Goal: Communication & Community: Answer question/provide support

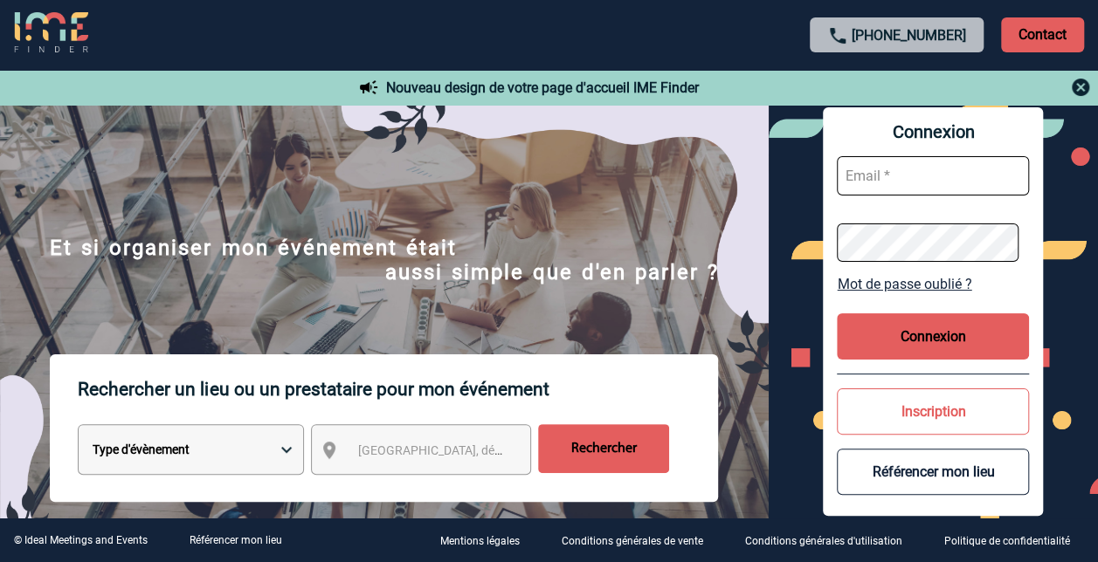
click at [899, 168] on input "text" at bounding box center [933, 175] width 192 height 39
paste input "[EMAIL_ADDRESS][DOMAIN_NAME]"
type input "[EMAIL_ADDRESS][DOMAIN_NAME]"
click at [923, 290] on link "Mot de passe oublié ?" at bounding box center [933, 284] width 192 height 17
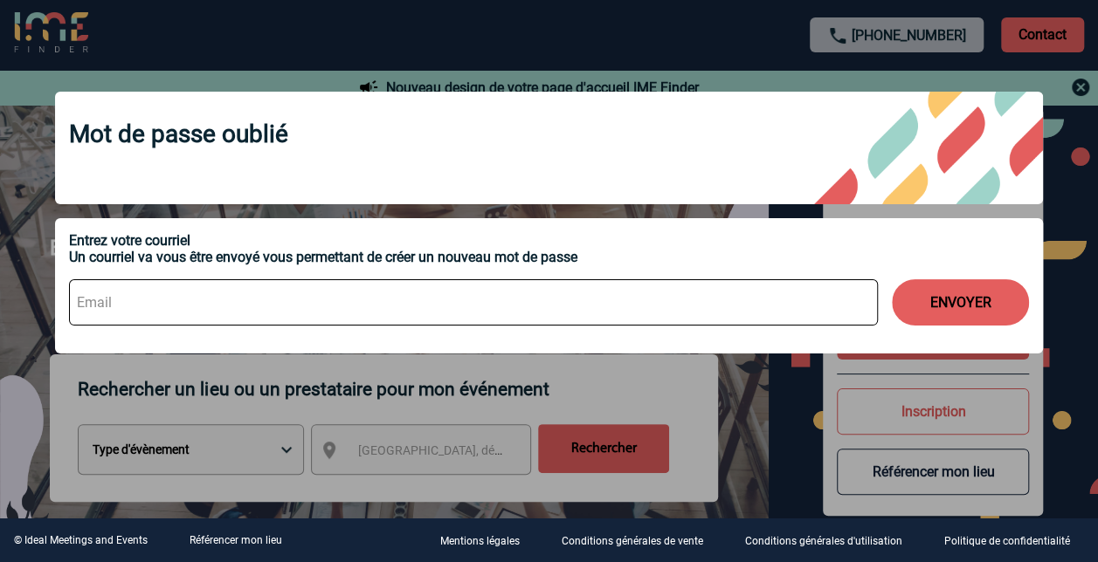
drag, startPoint x: 225, startPoint y: 81, endPoint x: 399, endPoint y: 30, distance: 181.2
click at [224, 81] on div "Mot de passe oublié Entrez votre courriel Un courriel va vous être envoyé vous …" at bounding box center [548, 225] width 1031 height 310
drag, startPoint x: 1081, startPoint y: 86, endPoint x: 1078, endPoint y: 114, distance: 28.2
click at [1081, 86] on div at bounding box center [549, 281] width 1098 height 562
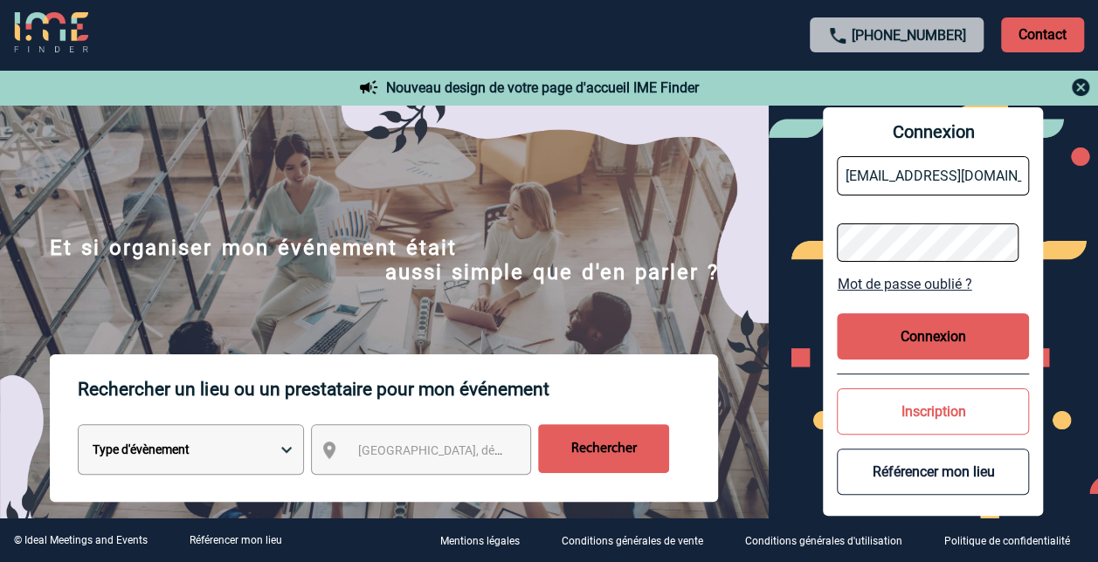
click at [941, 344] on button "Connexion" at bounding box center [933, 336] width 192 height 46
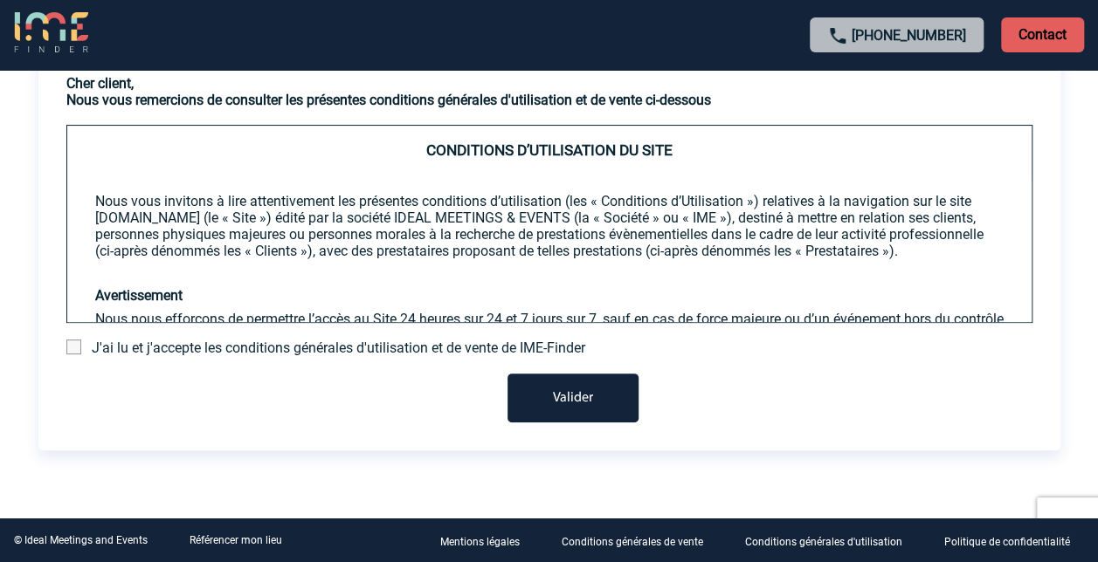
scroll to position [120, 0]
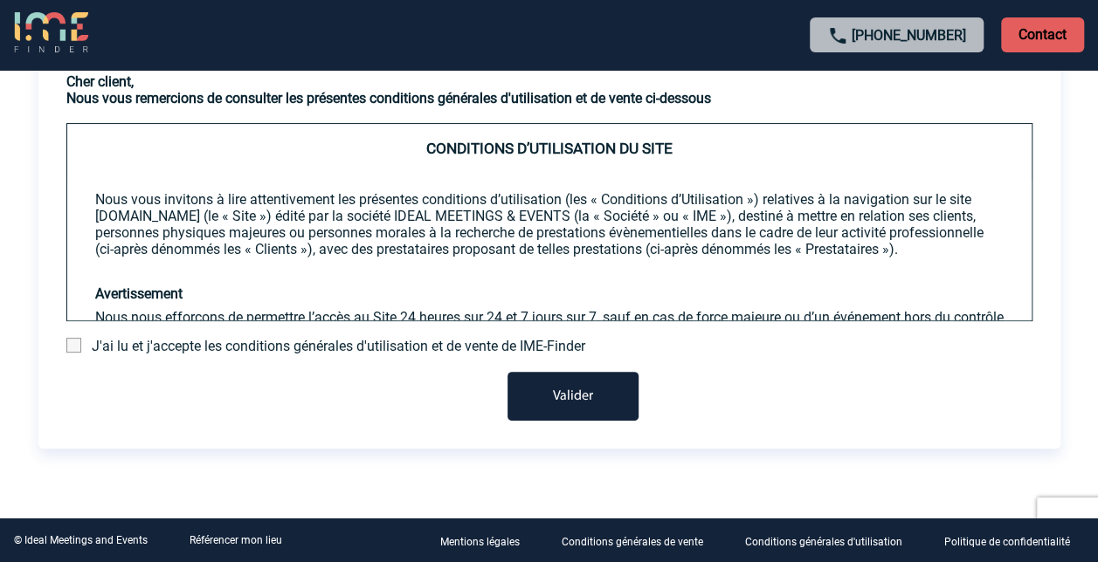
click at [72, 341] on span at bounding box center [73, 345] width 15 height 15
click at [0, 0] on input "checkbox" at bounding box center [0, 0] width 0 height 0
click at [588, 395] on button "Valider" at bounding box center [572, 396] width 131 height 49
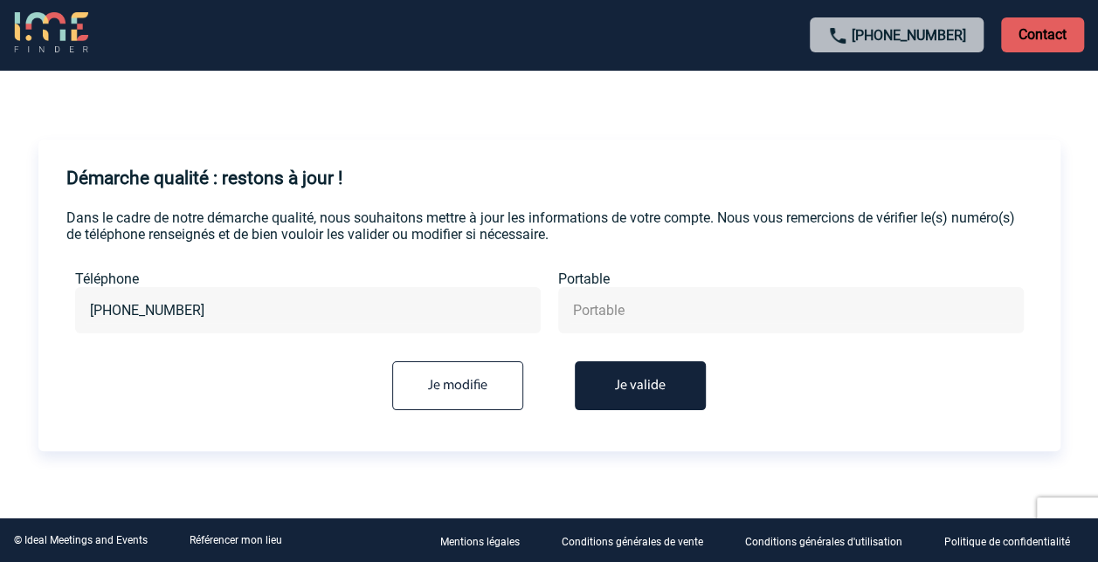
click at [643, 388] on button "Je valide" at bounding box center [640, 385] width 131 height 49
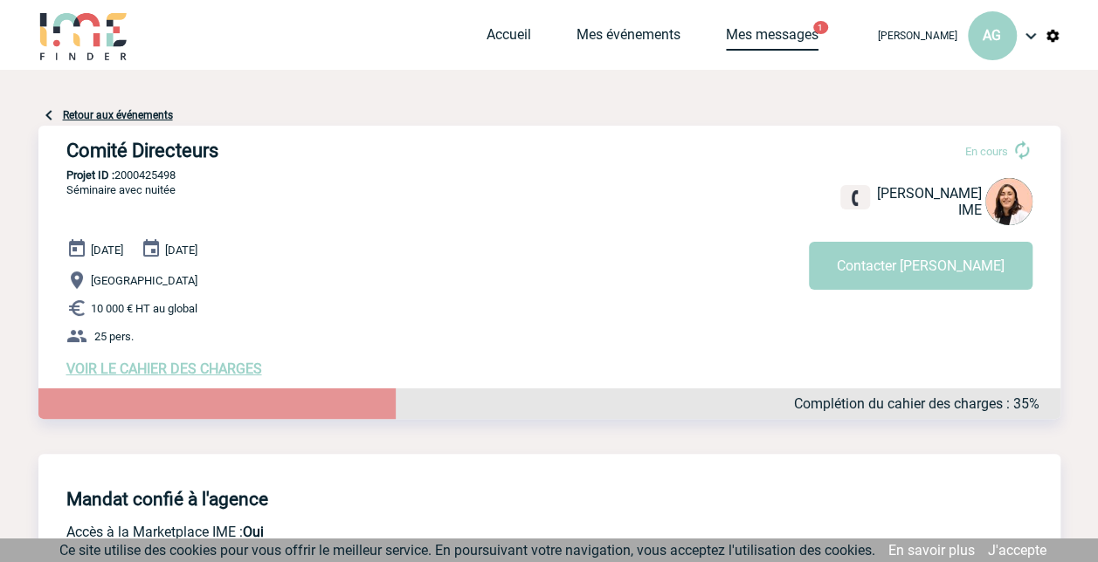
click at [803, 31] on link "Mes messages" at bounding box center [772, 38] width 93 height 24
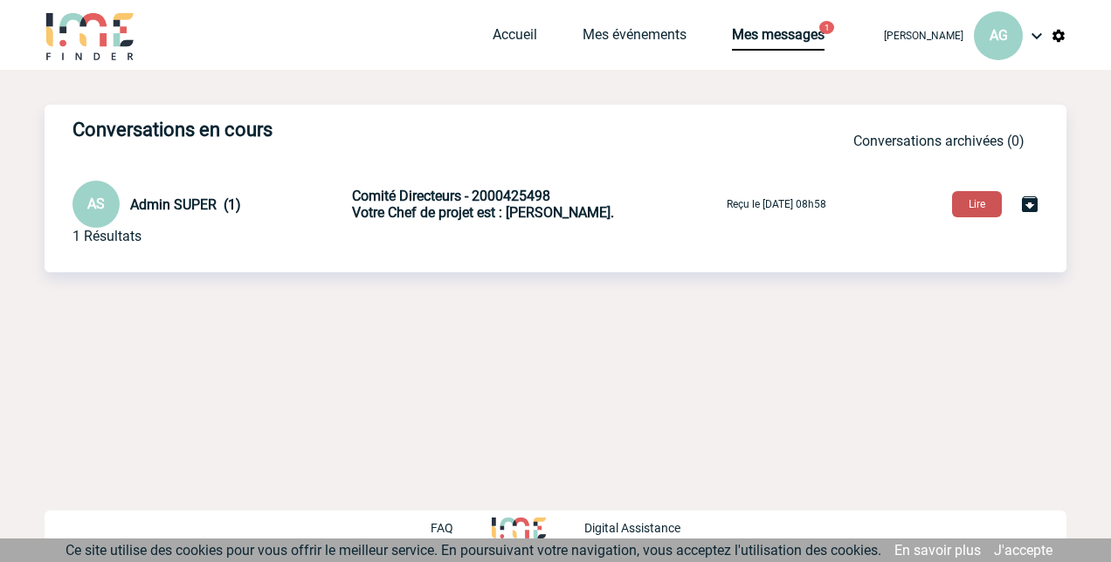
click at [987, 208] on button "Lire" at bounding box center [977, 204] width 50 height 26
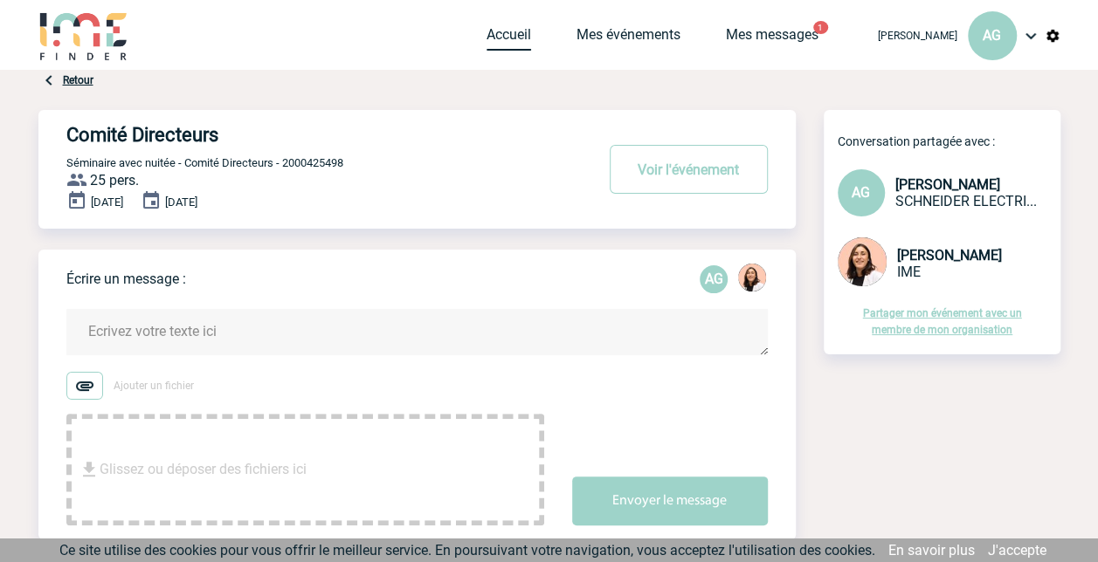
click at [519, 30] on link "Accueil" at bounding box center [508, 38] width 45 height 24
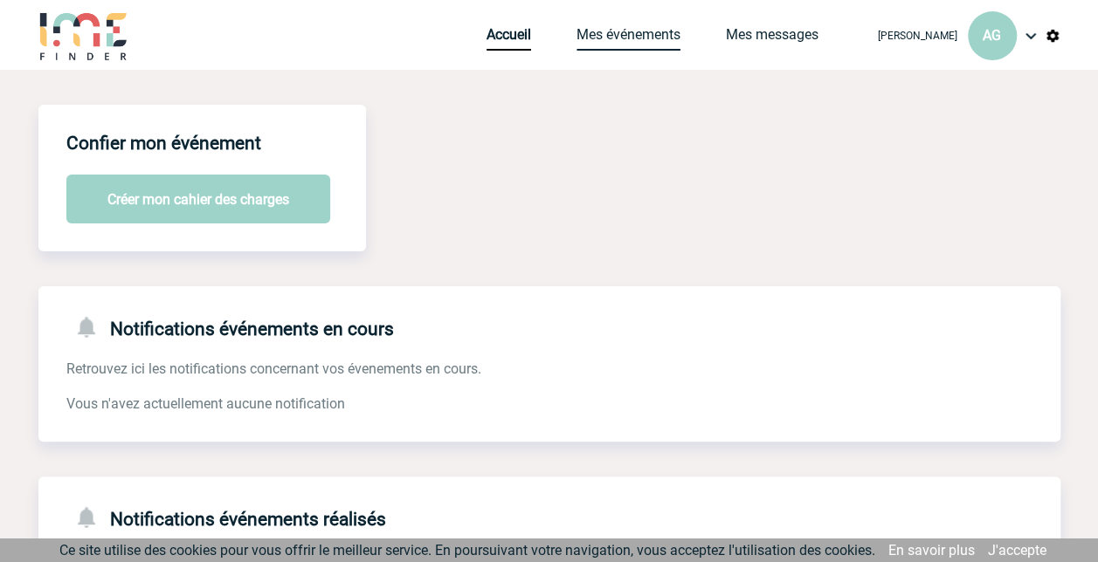
click at [650, 35] on link "Mes événements" at bounding box center [628, 38] width 104 height 24
